Goal: Task Accomplishment & Management: Complete application form

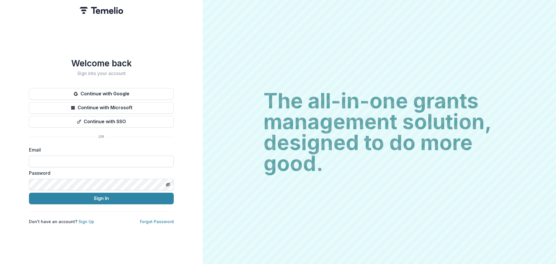
click at [115, 160] on input at bounding box center [101, 161] width 145 height 12
type input "**********"
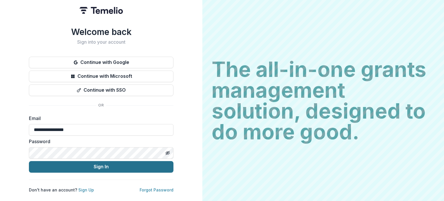
click at [129, 166] on button "Sign In" at bounding box center [101, 167] width 145 height 12
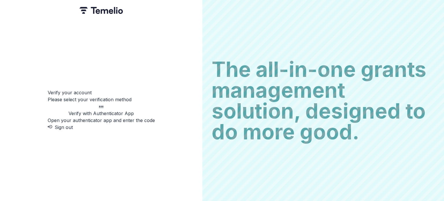
click at [119, 110] on p "Verify with Authenticator App" at bounding box center [101, 113] width 107 height 7
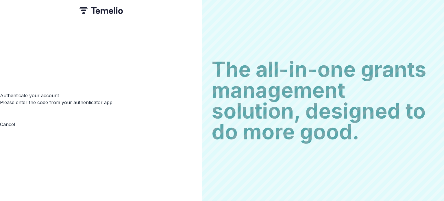
type input "*"
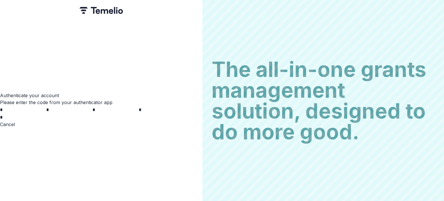
type input "*"
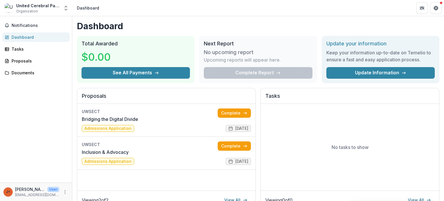
click at [198, 28] on h1 "Dashboard" at bounding box center [258, 26] width 363 height 10
click at [234, 146] on link "Complete" at bounding box center [234, 145] width 33 height 9
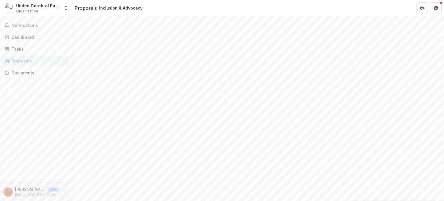
scroll to position [177, 0]
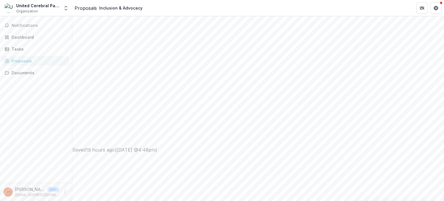
scroll to position [263, 0]
drag, startPoint x: 291, startPoint y: 106, endPoint x: 287, endPoint y: 157, distance: 51.4
drag, startPoint x: 291, startPoint y: 106, endPoint x: 290, endPoint y: 126, distance: 20.0
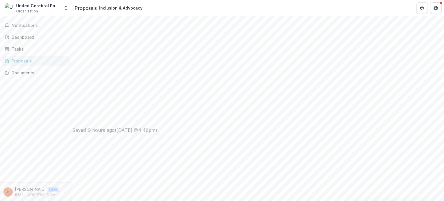
drag, startPoint x: 160, startPoint y: 127, endPoint x: 111, endPoint y: 45, distance: 95.4
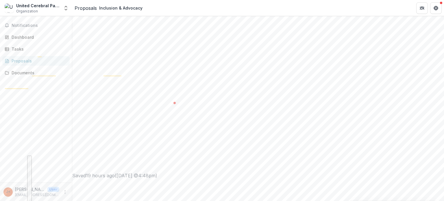
scroll to position [45, 0]
drag, startPoint x: 155, startPoint y: 146, endPoint x: 111, endPoint y: 141, distance: 44.5
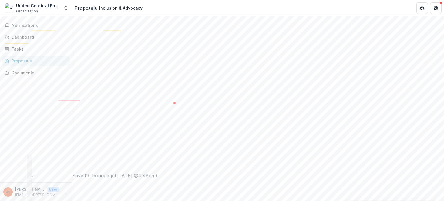
paste textarea "**********"
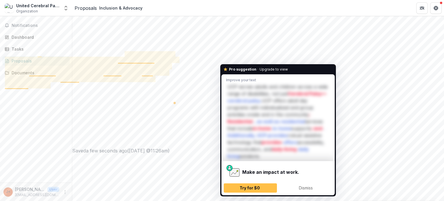
drag, startPoint x: 257, startPoint y: 78, endPoint x: 267, endPoint y: 77, distance: 10.2
click at [267, 77] on div "Improve your text" at bounding box center [278, 79] width 105 height 5
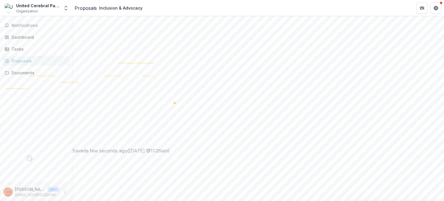
drag, startPoint x: 204, startPoint y: 64, endPoint x: 270, endPoint y: 68, distance: 66.4
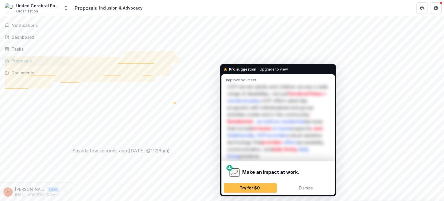
click at [259, 79] on div "Improve your text" at bounding box center [278, 79] width 105 height 5
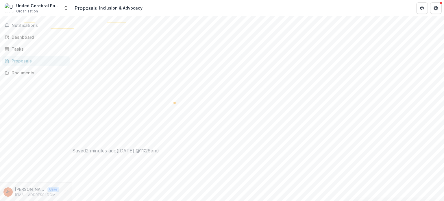
drag, startPoint x: 261, startPoint y: 63, endPoint x: 189, endPoint y: 63, distance: 72.6
drag, startPoint x: 285, startPoint y: 78, endPoint x: 278, endPoint y: 91, distance: 15.3
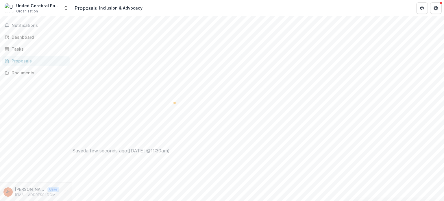
drag, startPoint x: 199, startPoint y: 76, endPoint x: 223, endPoint y: 77, distance: 23.4
drag, startPoint x: 203, startPoint y: 104, endPoint x: 276, endPoint y: 103, distance: 73.2
drag, startPoint x: 150, startPoint y: 78, endPoint x: 200, endPoint y: 77, distance: 49.8
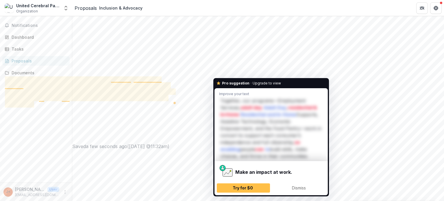
click at [220, 93] on html "**********" at bounding box center [222, 100] width 444 height 201
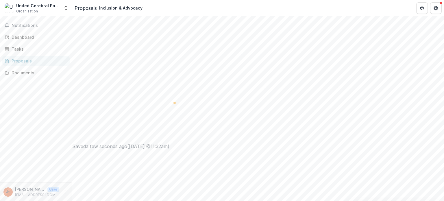
drag, startPoint x: 164, startPoint y: 92, endPoint x: 143, endPoint y: 106, distance: 25.1
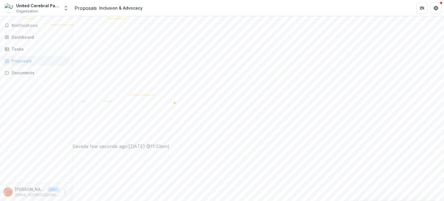
type textarea "**********"
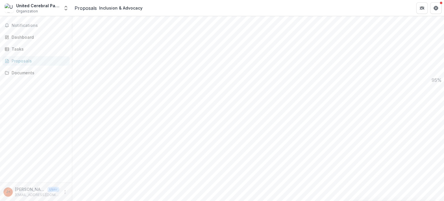
scroll to position [616, 0]
drag, startPoint x: 290, startPoint y: 151, endPoint x: 286, endPoint y: 187, distance: 35.9
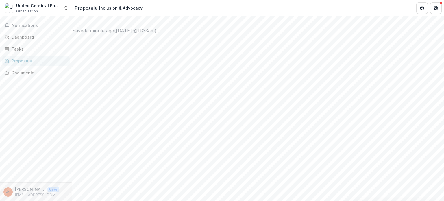
scroll to position [418, 0]
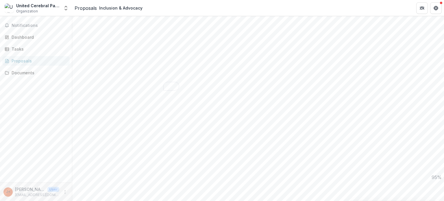
drag, startPoint x: 171, startPoint y: 91, endPoint x: 106, endPoint y: 63, distance: 70.6
copy div "Describe your organization's experience evaluating and tracking program outcome…"
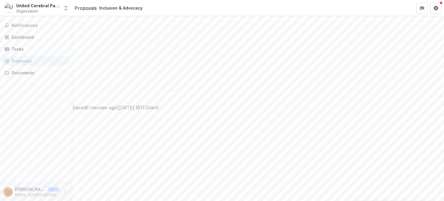
drag, startPoint x: 120, startPoint y: 68, endPoint x: 175, endPoint y: 68, distance: 55.6
drag, startPoint x: 108, startPoint y: 63, endPoint x: 171, endPoint y: 90, distance: 69.3
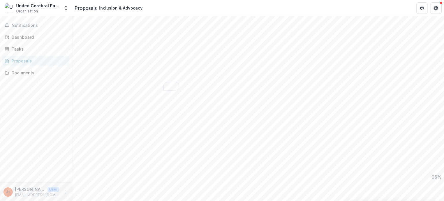
copy div "Describe your organization's experience evaluating and tracking program outcome…"
paste textarea "**********"
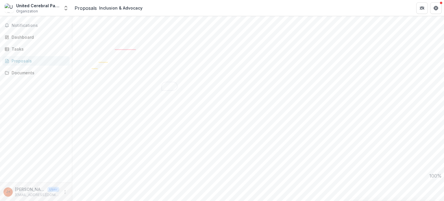
type textarea "**********"
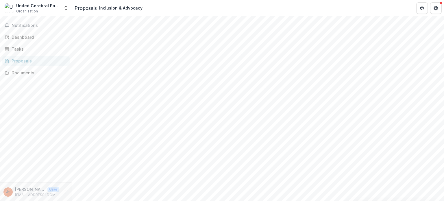
scroll to position [212, 0]
drag, startPoint x: 291, startPoint y: 106, endPoint x: 288, endPoint y: 137, distance: 30.8
